Goal: Transaction & Acquisition: Purchase product/service

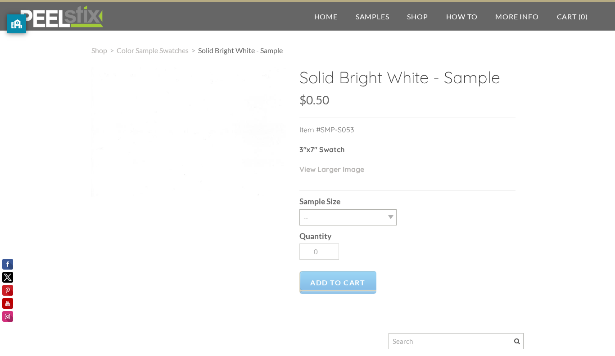
scroll to position [3, 0]
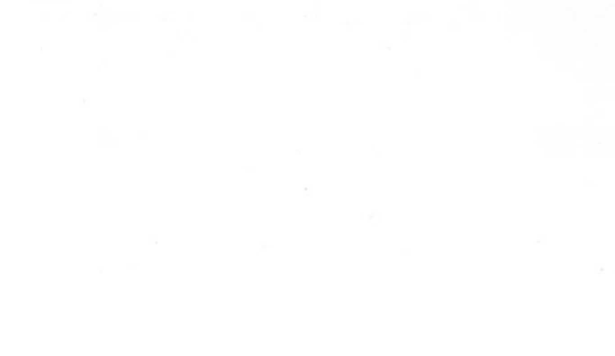
click at [260, 168] on div at bounding box center [188, 130] width 195 height 130
click at [262, 172] on div at bounding box center [188, 130] width 195 height 130
click at [220, 207] on div "Solid Bright White - Sample SKU: $0.50 $0.50 Unavailable per item Item #SMP-S05…" at bounding box center [307, 268] width 432 height 406
